Goal: Check status: Check status

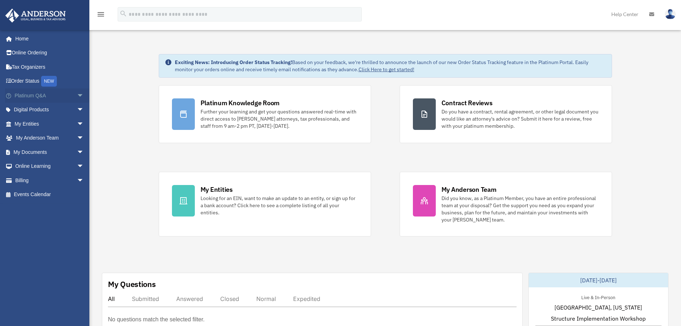
click at [79, 94] on span "arrow_drop_down" at bounding box center [84, 95] width 14 height 15
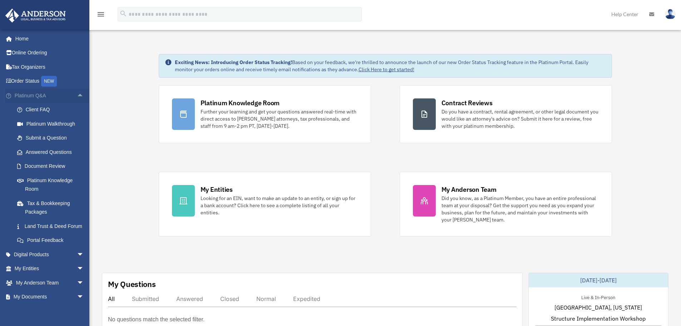
click at [77, 96] on span "arrow_drop_up" at bounding box center [84, 95] width 14 height 15
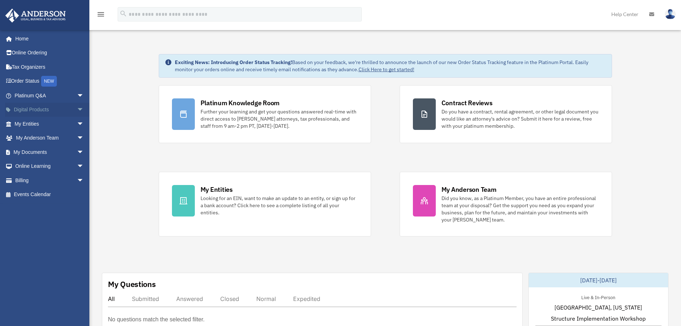
click at [77, 110] on span "arrow_drop_down" at bounding box center [84, 110] width 14 height 15
click at [77, 110] on span "arrow_drop_up" at bounding box center [84, 110] width 14 height 15
click at [77, 126] on span "arrow_drop_down" at bounding box center [84, 124] width 14 height 15
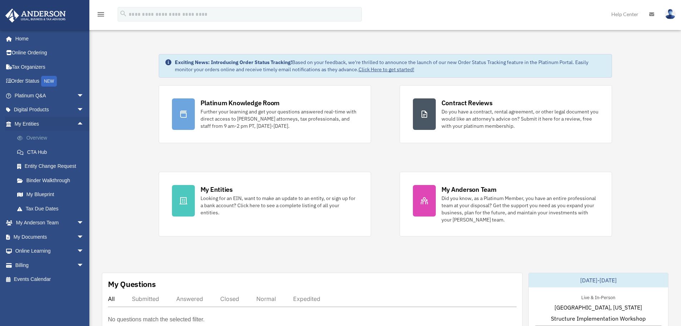
click at [61, 136] on link "Overview" at bounding box center [52, 138] width 85 height 14
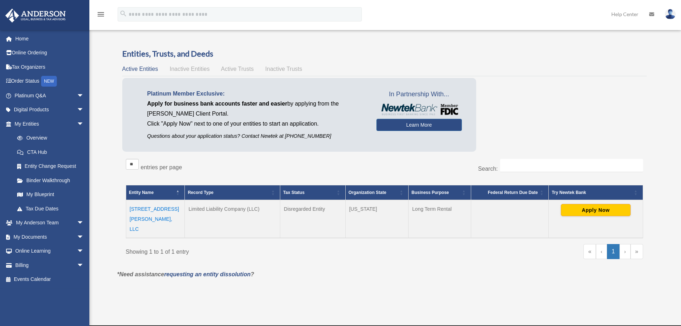
click at [161, 207] on td "3633 Pete St, LLC" at bounding box center [155, 219] width 59 height 38
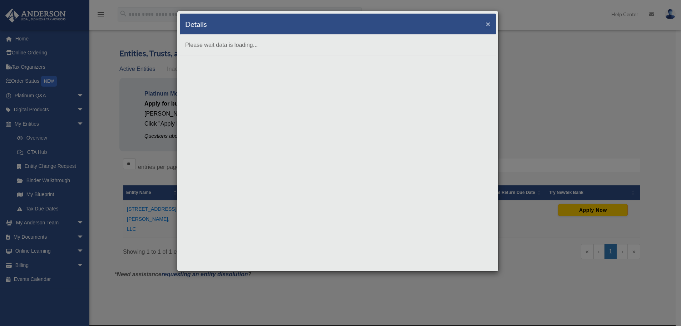
click at [488, 25] on button "×" at bounding box center [488, 24] width 5 height 8
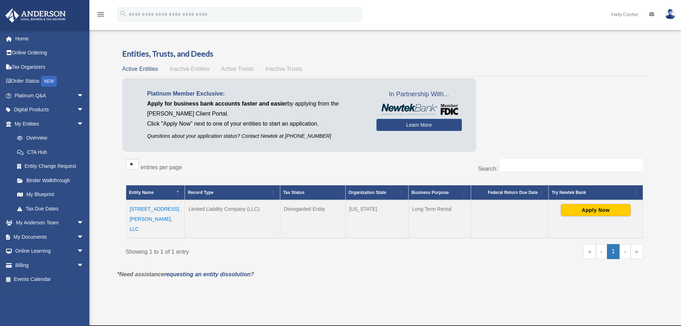
click at [444, 206] on td "Long Term Rental" at bounding box center [440, 219] width 63 height 38
click at [304, 210] on td "Disregarded Entity" at bounding box center [312, 219] width 65 height 38
click at [239, 210] on td "Limited Liability Company (LLC)" at bounding box center [232, 219] width 95 height 38
click at [216, 210] on td "Limited Liability Company (LLC)" at bounding box center [232, 219] width 95 height 38
drag, startPoint x: 192, startPoint y: 211, endPoint x: 175, endPoint y: 208, distance: 18.1
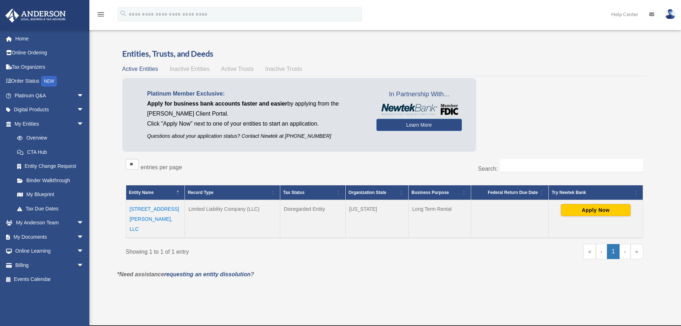
click at [191, 211] on td "Limited Liability Company (LLC)" at bounding box center [232, 219] width 95 height 38
click at [161, 207] on td "3633 Pete St, LLC" at bounding box center [155, 219] width 59 height 38
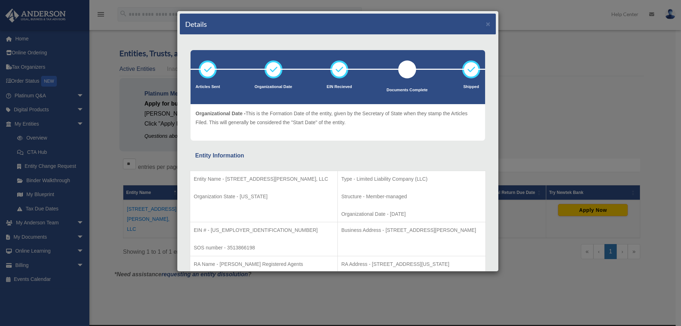
drag, startPoint x: 269, startPoint y: 74, endPoint x: 315, endPoint y: 67, distance: 46.6
click at [269, 73] on icon at bounding box center [273, 69] width 21 height 21
drag, startPoint x: 355, startPoint y: 69, endPoint x: 413, endPoint y: 66, distance: 58.0
click at [356, 69] on div at bounding box center [338, 69] width 295 height 1
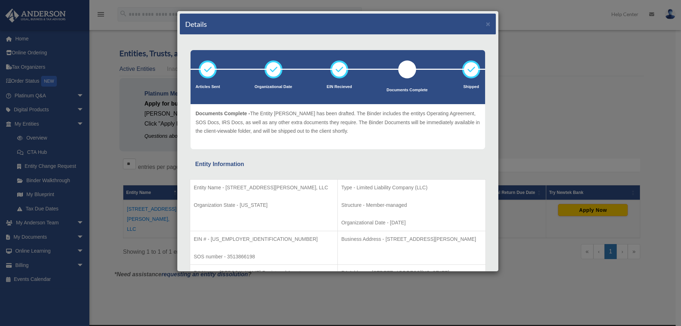
drag, startPoint x: 413, startPoint y: 66, endPoint x: 430, endPoint y: 67, distance: 16.8
click at [413, 67] on li "Documents Complete" at bounding box center [407, 80] width 41 height 40
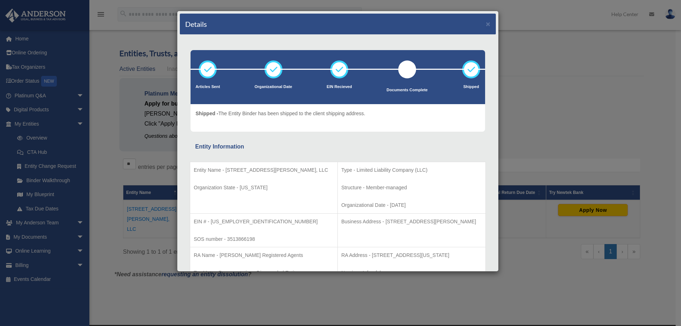
click at [465, 70] on icon at bounding box center [471, 69] width 21 height 21
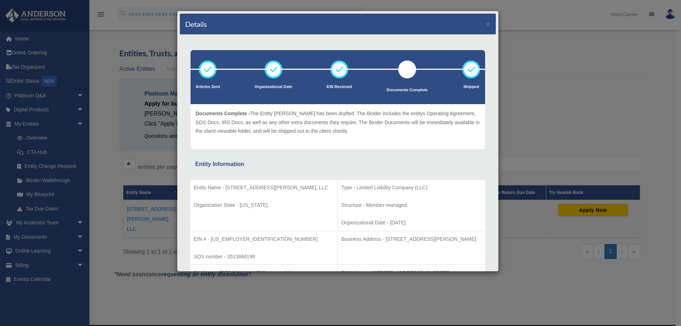
click at [398, 70] on div at bounding box center [407, 69] width 18 height 18
click at [399, 67] on div at bounding box center [407, 69] width 18 height 18
click at [402, 69] on div at bounding box center [338, 69] width 295 height 1
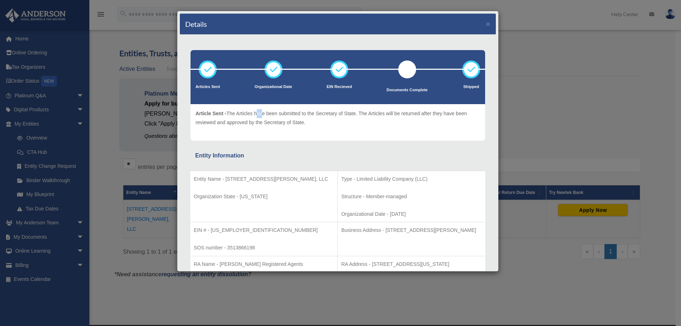
click at [261, 117] on p "Article Sent - The Articles have been submitted to the Secretary of State. The …" at bounding box center [338, 118] width 285 height 18
click at [282, 124] on p "Article Sent - The Articles have been submitted to the Secretary of State. The …" at bounding box center [338, 118] width 285 height 18
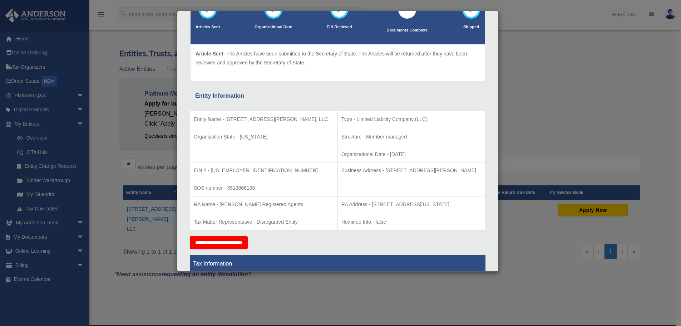
click at [350, 143] on td "Type - Limited Liability Company (LLC) Structure - Member-managed Organizationa…" at bounding box center [412, 136] width 148 height 51
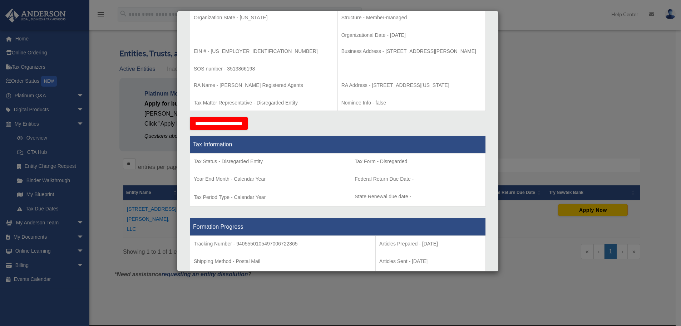
click at [380, 166] on p "Tax Form - Disregarded" at bounding box center [418, 161] width 127 height 9
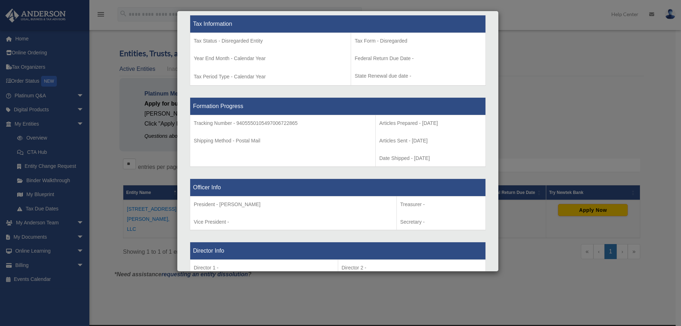
scroll to position [298, 0]
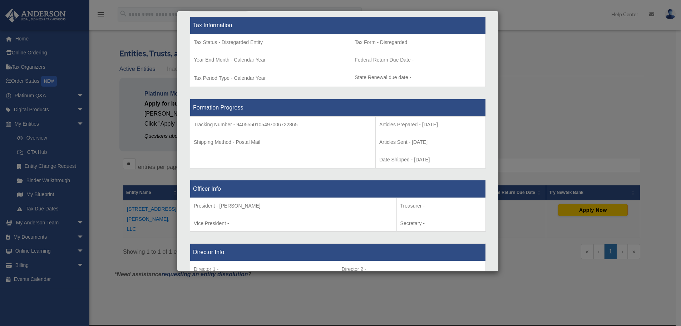
drag, startPoint x: 383, startPoint y: 167, endPoint x: 444, endPoint y: 172, distance: 61.0
click at [444, 164] on p "Date Shipped - 2025-08-20" at bounding box center [430, 159] width 103 height 9
click at [440, 147] on p "Articles Sent - 2025-08-13" at bounding box center [430, 142] width 103 height 9
drag, startPoint x: 399, startPoint y: 135, endPoint x: 442, endPoint y: 136, distance: 42.9
click at [442, 129] on p "Articles Prepared - 2025-08-13" at bounding box center [430, 124] width 103 height 9
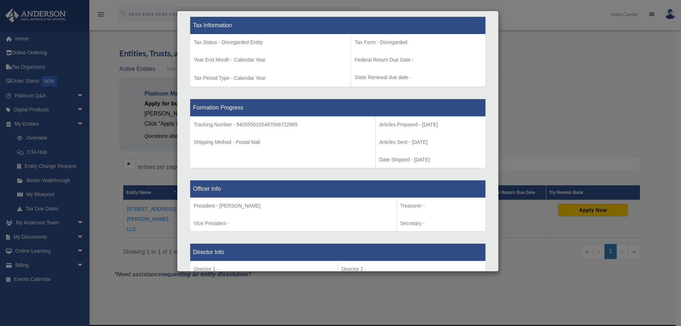
click at [442, 129] on p "Articles Prepared - 2025-08-13" at bounding box center [430, 124] width 103 height 9
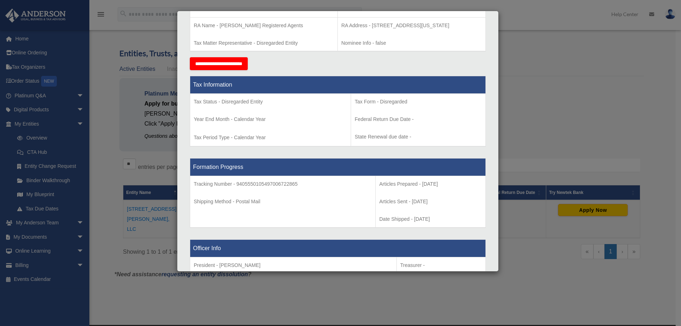
scroll to position [0, 0]
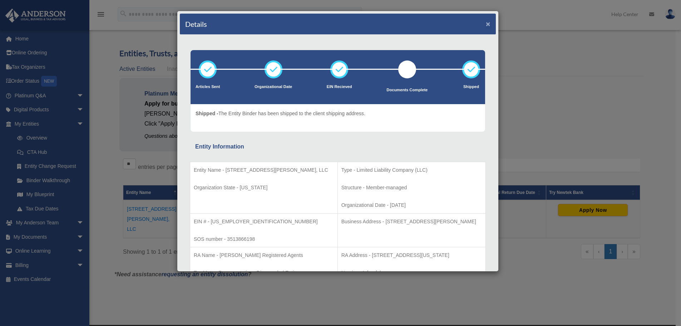
click at [486, 26] on button "×" at bounding box center [488, 24] width 5 height 8
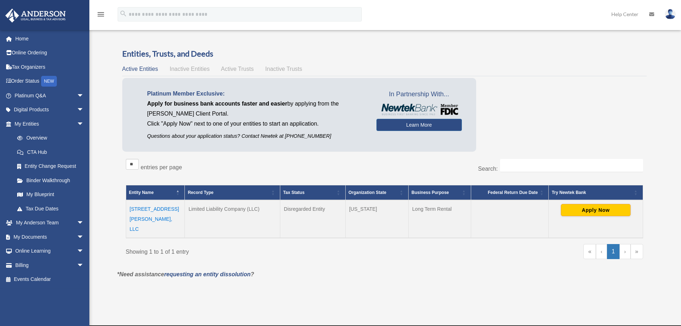
click at [251, 70] on span "Active Trusts" at bounding box center [237, 69] width 33 height 6
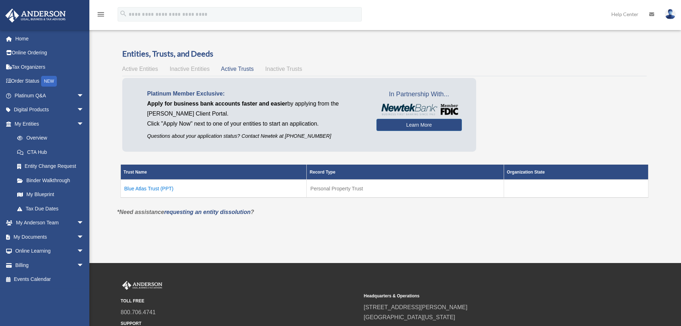
click at [294, 68] on span "Inactive Trusts" at bounding box center [283, 69] width 37 height 6
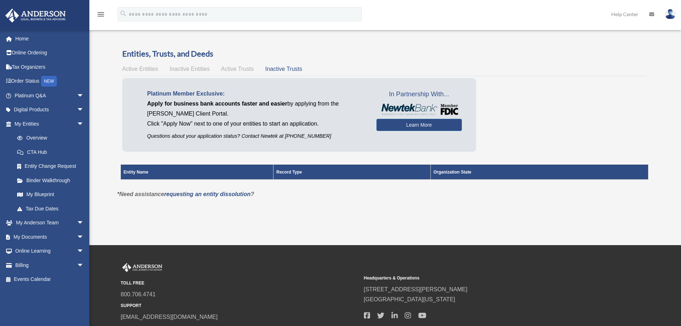
click at [192, 72] on span "Inactive Entities" at bounding box center [190, 69] width 40 height 6
click at [144, 69] on span "Active Entities" at bounding box center [140, 69] width 36 height 6
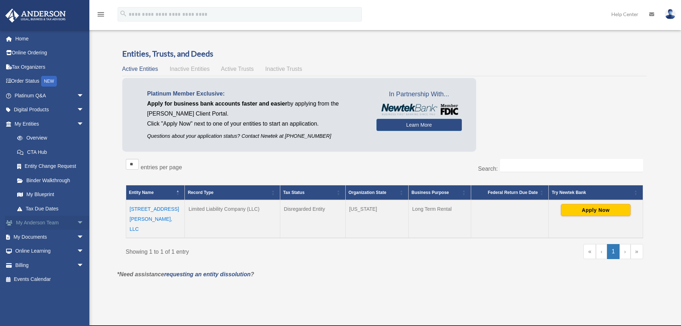
click at [77, 220] on span "arrow_drop_down" at bounding box center [84, 223] width 14 height 15
click at [77, 220] on span "arrow_drop_up" at bounding box center [84, 223] width 14 height 15
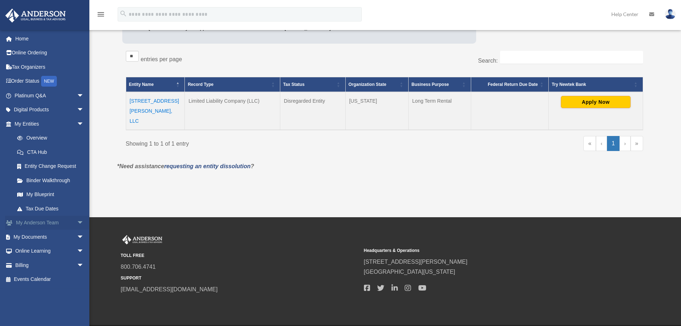
scroll to position [116, 0]
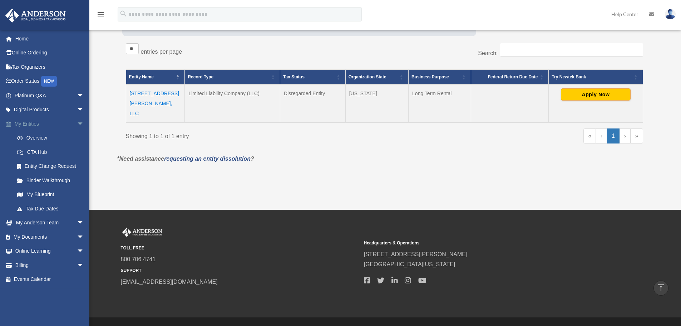
click at [77, 122] on span "arrow_drop_down" at bounding box center [84, 124] width 14 height 15
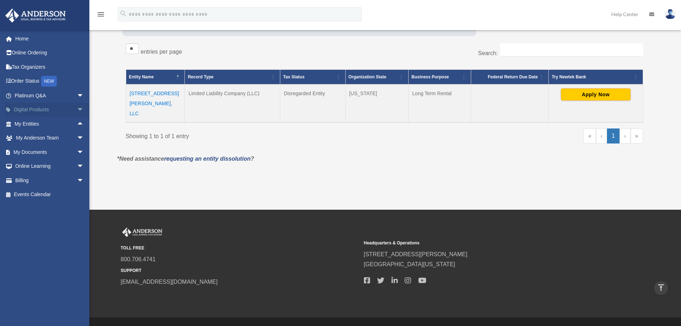
click at [77, 111] on span "arrow_drop_down" at bounding box center [84, 110] width 14 height 15
click at [77, 111] on span "arrow_drop_up" at bounding box center [84, 110] width 14 height 15
click at [77, 99] on span "arrow_drop_down" at bounding box center [84, 95] width 14 height 15
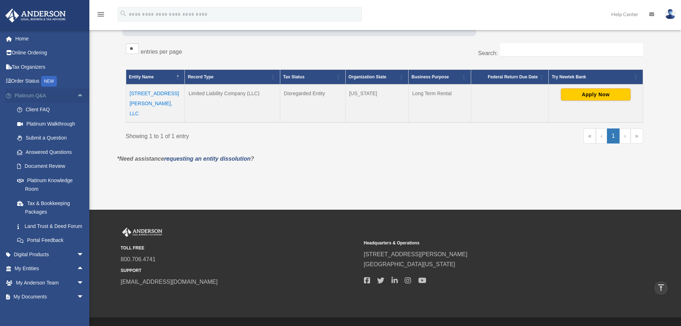
click at [77, 99] on span "arrow_drop_up" at bounding box center [84, 95] width 14 height 15
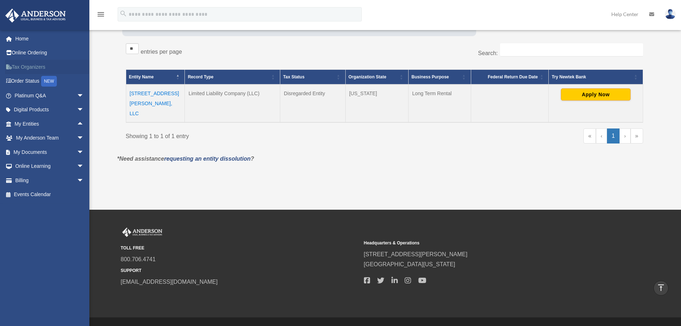
click at [45, 67] on link "Tax Organizers" at bounding box center [50, 67] width 90 height 14
click at [32, 54] on link "Online Ordering" at bounding box center [50, 53] width 90 height 14
